Goal: Consume media (video, audio)

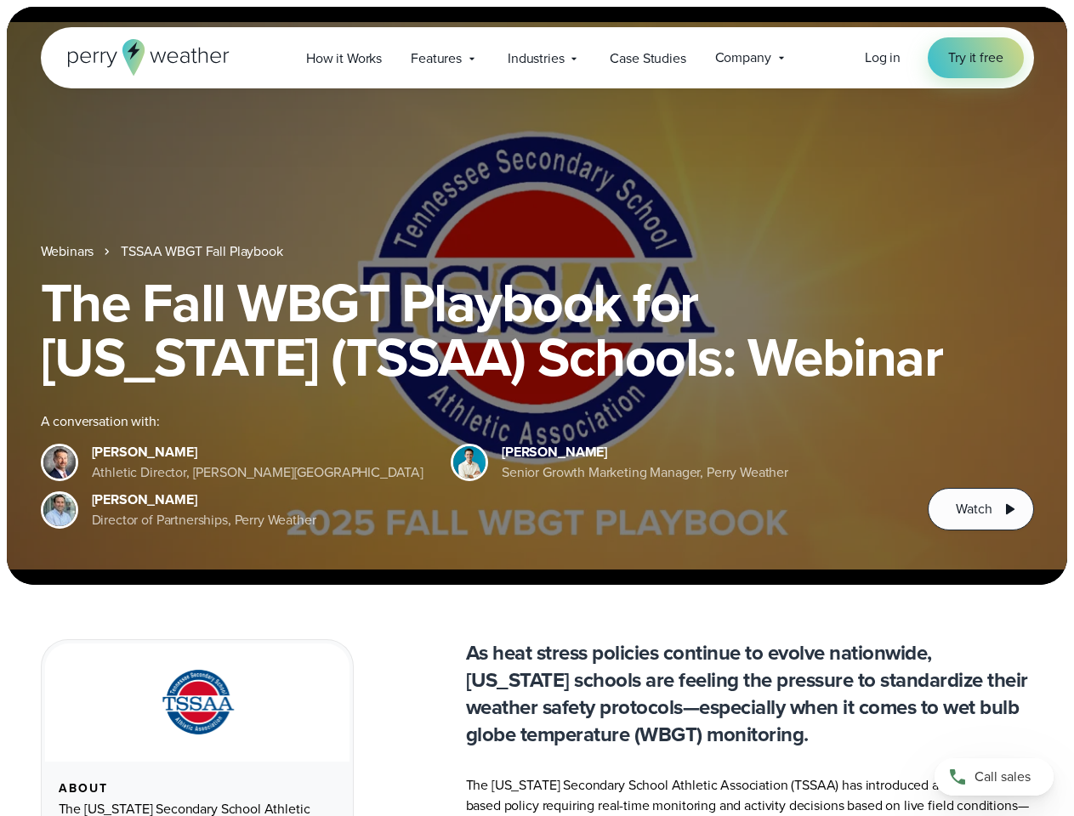
click at [536, 408] on div "The Fall WBGT Playbook for [US_STATE] (TSSAA) Schools: Webinar A conversation w…" at bounding box center [537, 402] width 993 height 255
click at [536, 58] on span "Industries" at bounding box center [536, 58] width 56 height 20
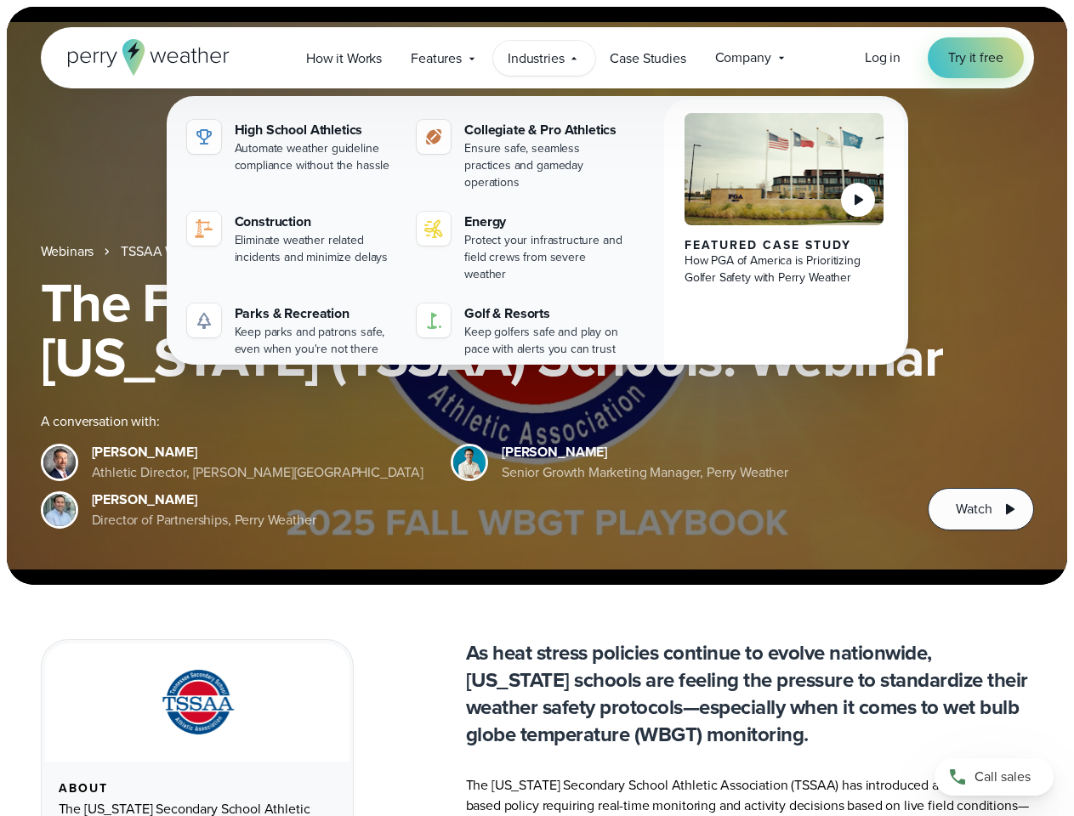
click at [536, 296] on h1 "The Fall WBGT Playbook for [US_STATE] (TSSAA) Schools: Webinar" at bounding box center [537, 329] width 993 height 109
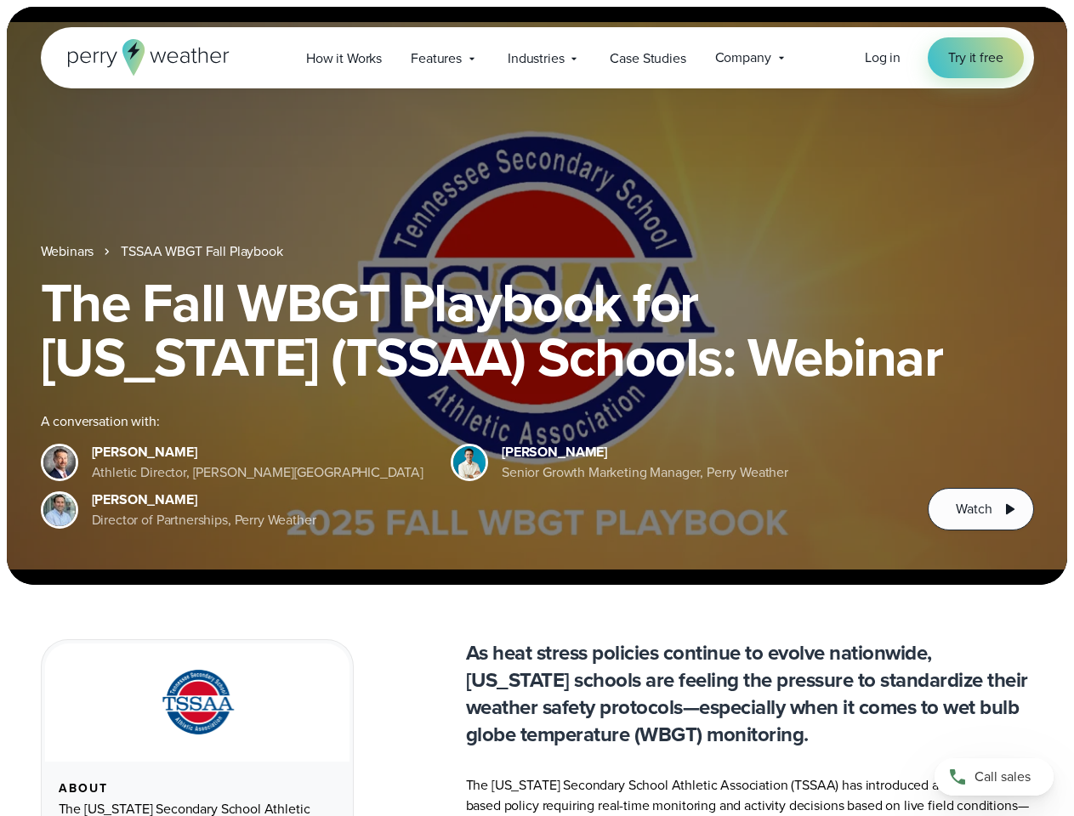
click at [203, 252] on link "TSSAA WBGT Fall Playbook" at bounding box center [202, 251] width 162 height 20
click at [980, 509] on span "Watch" at bounding box center [974, 509] width 36 height 20
